Goal: Communication & Community: Ask a question

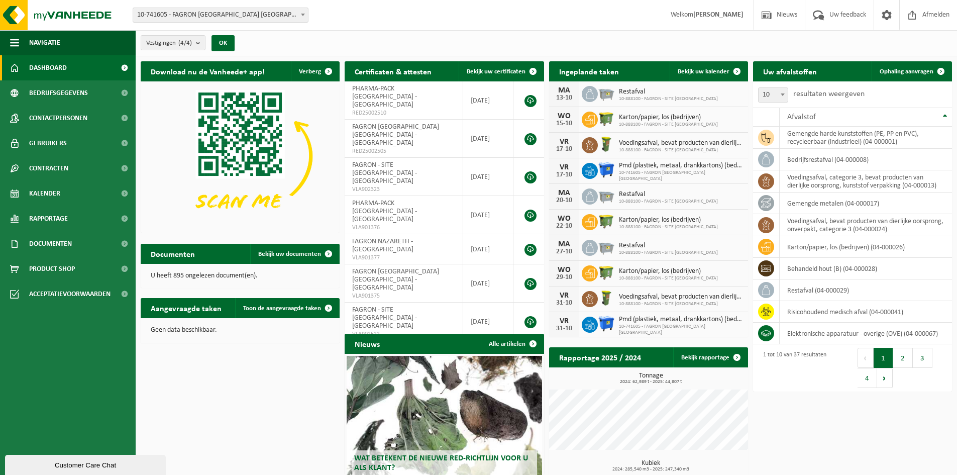
click at [65, 464] on div "Customer Care Chat" at bounding box center [86, 465] width 146 height 8
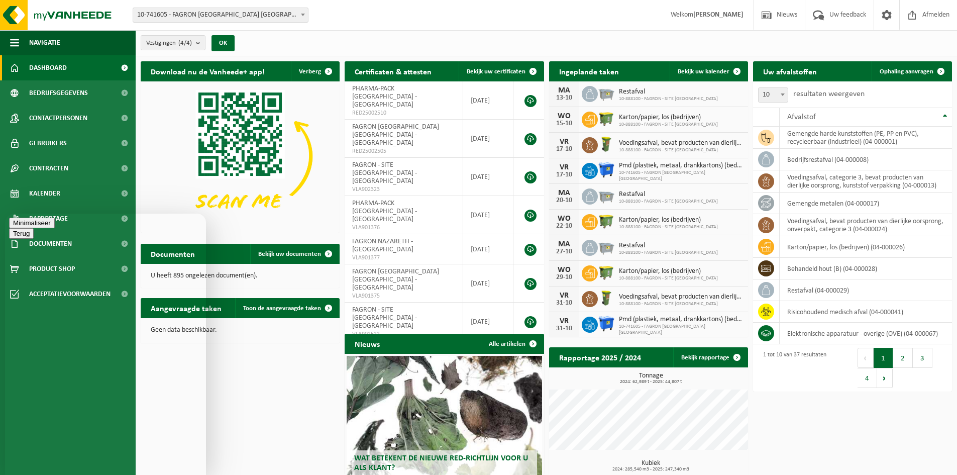
type textarea "goedemorgen"
type textarea "Wij hebben op 19/9 een aangetekende brief verzonden om alle contracten op te ze…"
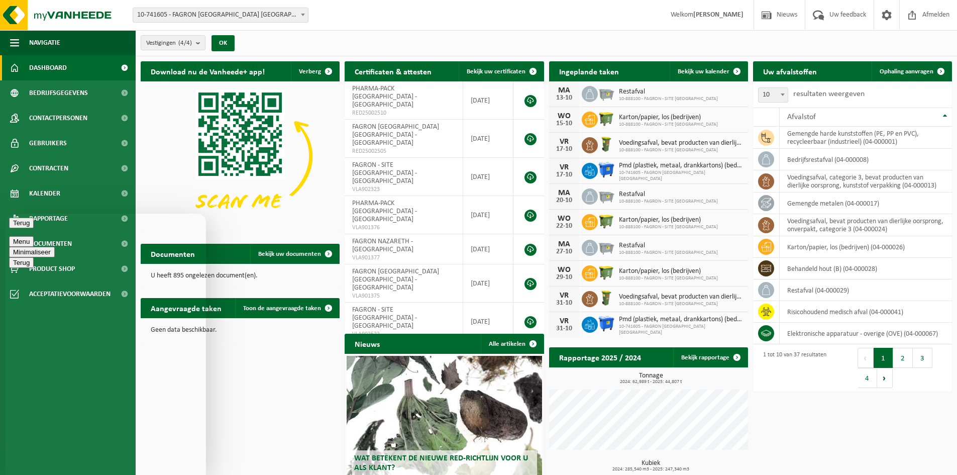
type textarea "K"
type textarea "Kan u mij laten weten wanneer de einddatum is?"
type textarea "µ"
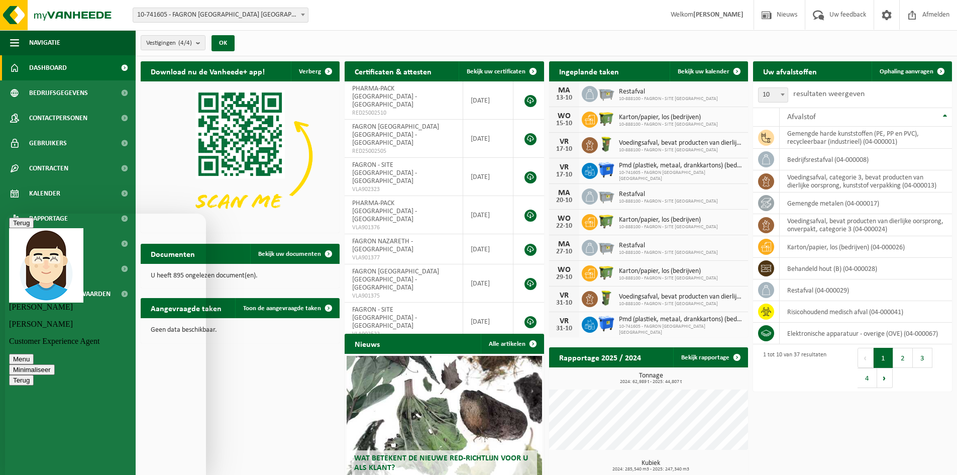
scroll to position [108, 0]
type textarea "ja, die heb ik"
type textarea "e"
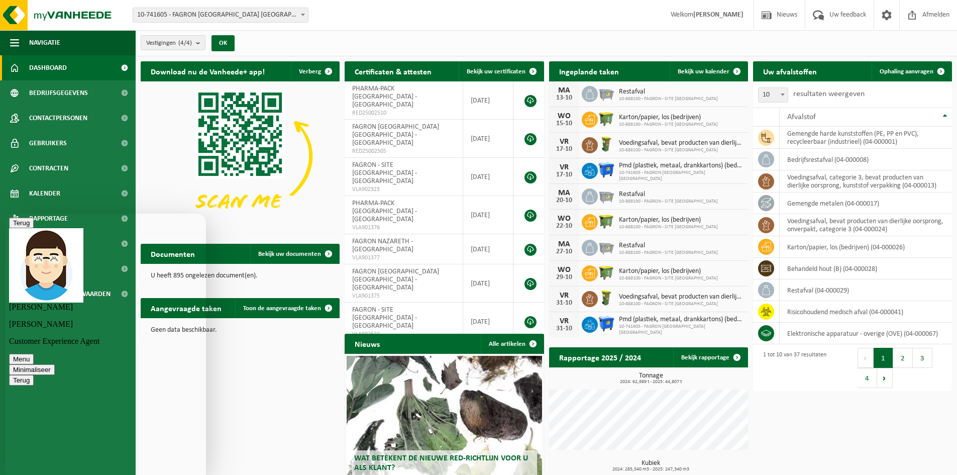
scroll to position [142, 0]
type textarea "bedankt!"
type textarea "fijne werkweek"
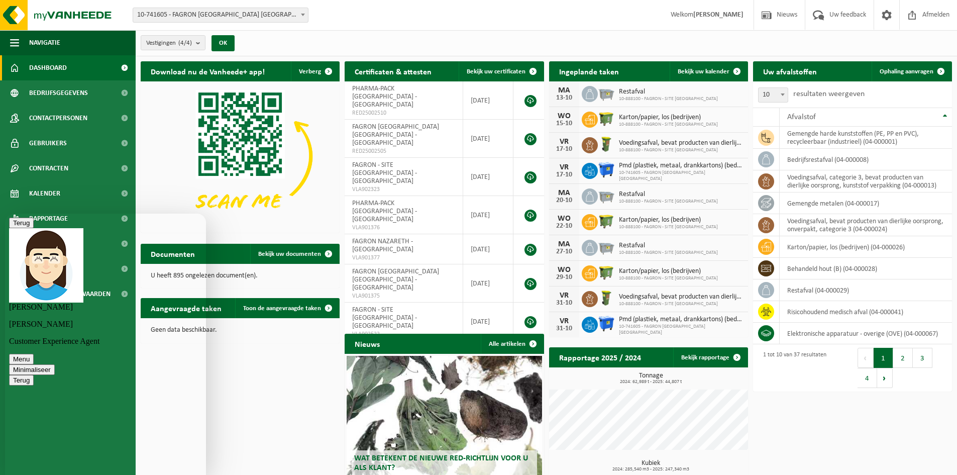
click at [55, 364] on button "Minimaliseer" at bounding box center [32, 369] width 46 height 11
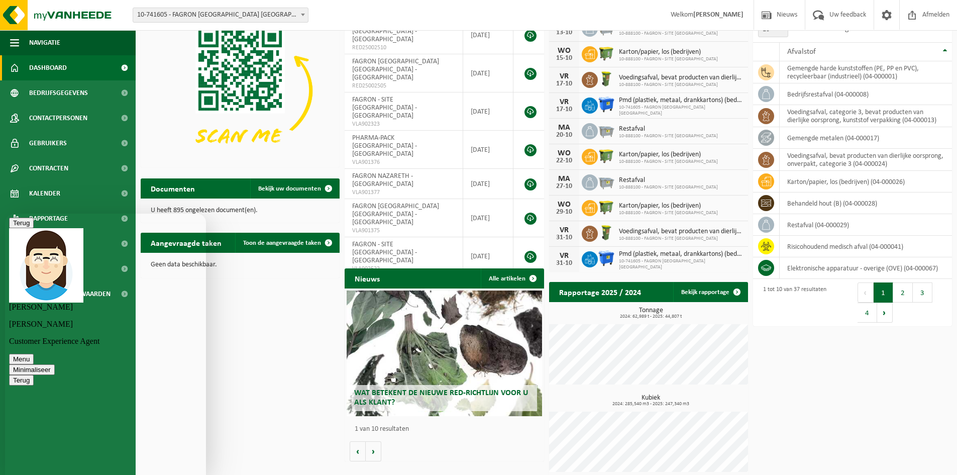
scroll to position [72, 0]
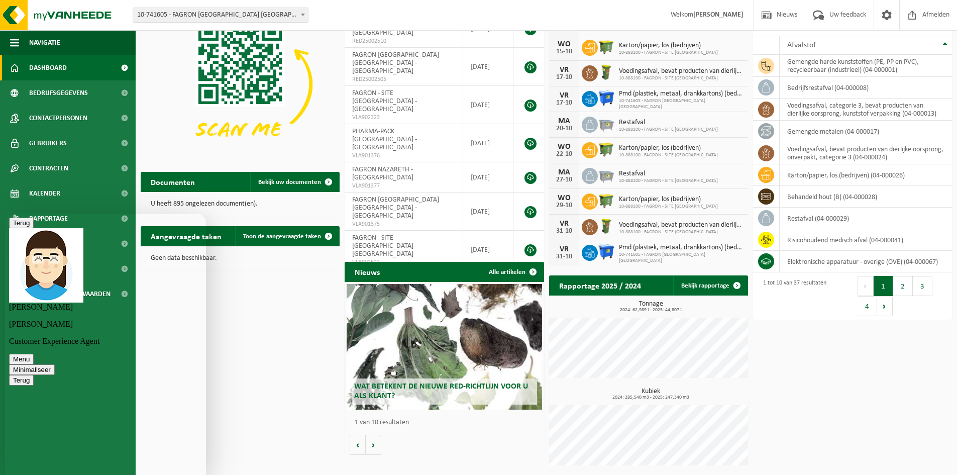
click at [55, 364] on button "Minimaliseer" at bounding box center [32, 369] width 46 height 11
